Goal: Information Seeking & Learning: Learn about a topic

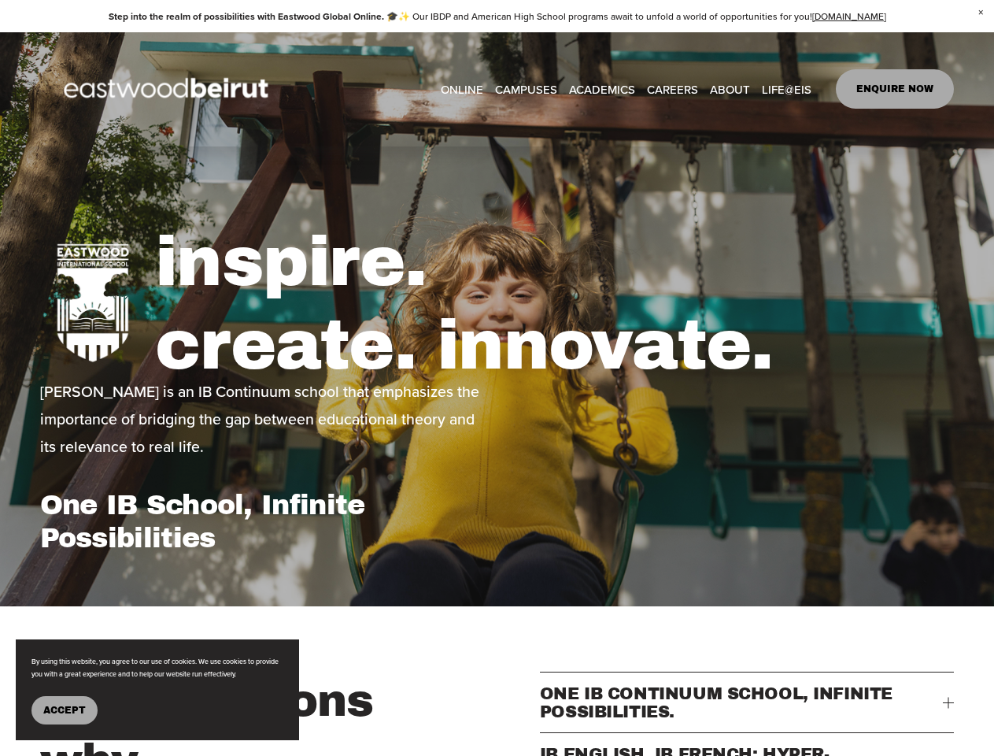
click at [497, 378] on h1 "inspire. create. innovate." at bounding box center [554, 303] width 799 height 166
click at [65, 709] on span "Accept" at bounding box center [64, 710] width 43 height 11
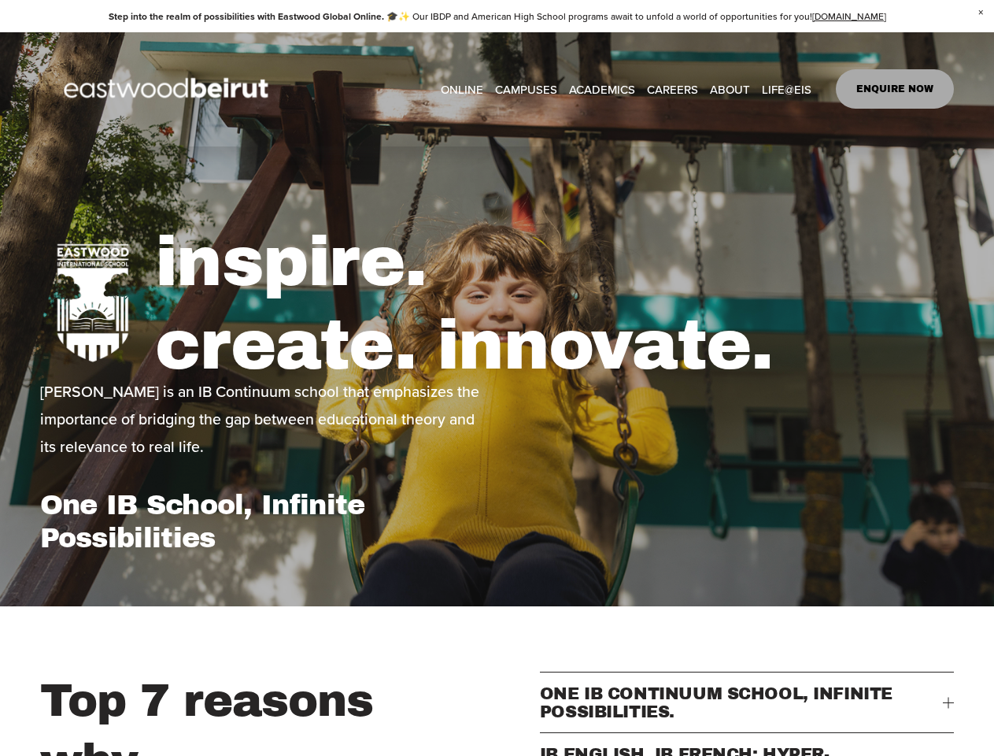
click at [747, 712] on span "ONE IB CONTINUUM SCHOOL, INFINITE POSSIBILITIES." at bounding box center [742, 702] width 404 height 36
click at [747, 751] on button "IB ENGLISH, IB FRENCH: HYPER-CONNECTED." at bounding box center [747, 763] width 415 height 60
